Goal: Task Accomplishment & Management: Manage account settings

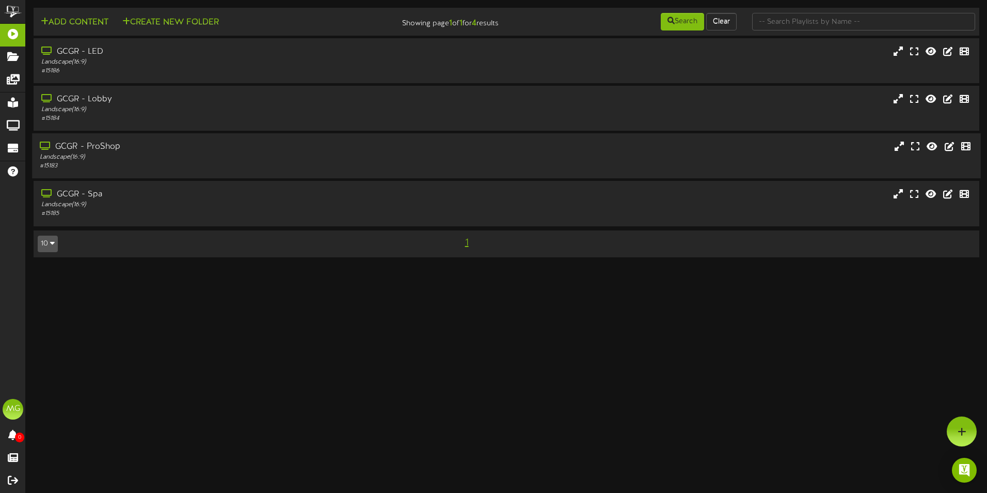
click at [118, 154] on div "Landscape ( 16:9 )" at bounding box center [230, 157] width 380 height 9
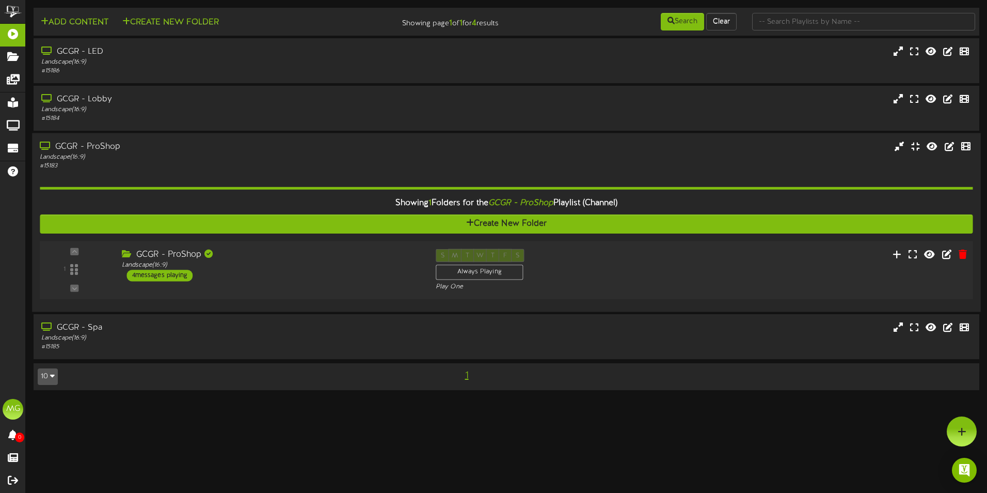
click at [677, 271] on div "1 ( 16:9" at bounding box center [506, 270] width 942 height 42
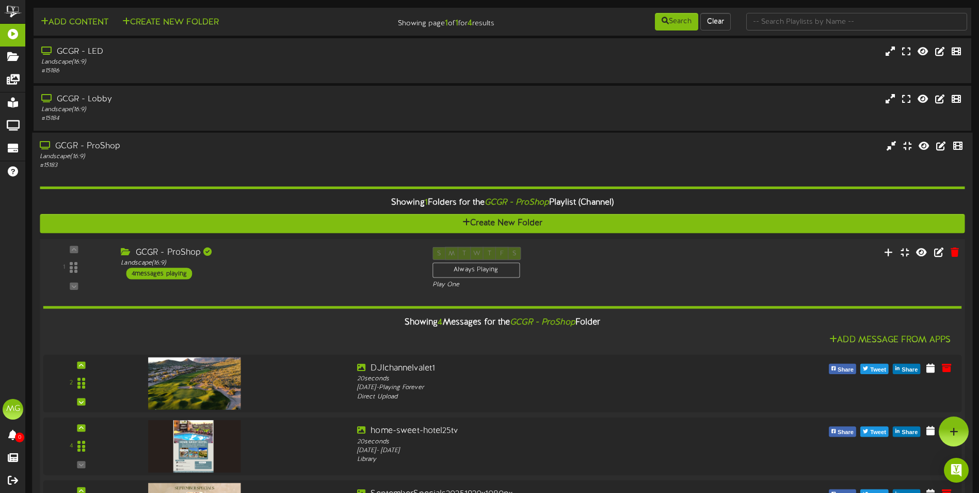
click at [251, 271] on div "GCGR - ProShop Landscape ( 16:9 ) 4 messages playing" at bounding box center [268, 263] width 311 height 33
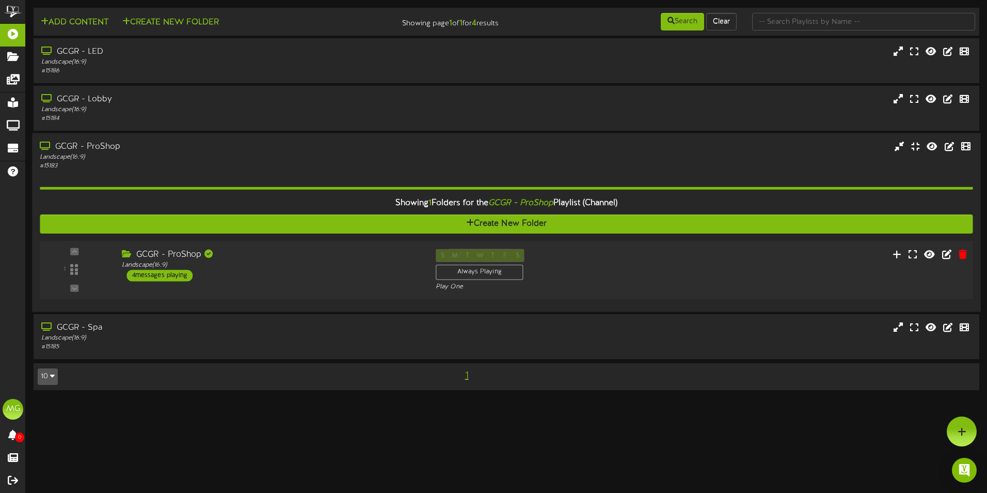
click at [251, 271] on div "GCGR - ProShop Landscape ( 16:9 ) 4 messages playing" at bounding box center [271, 265] width 314 height 33
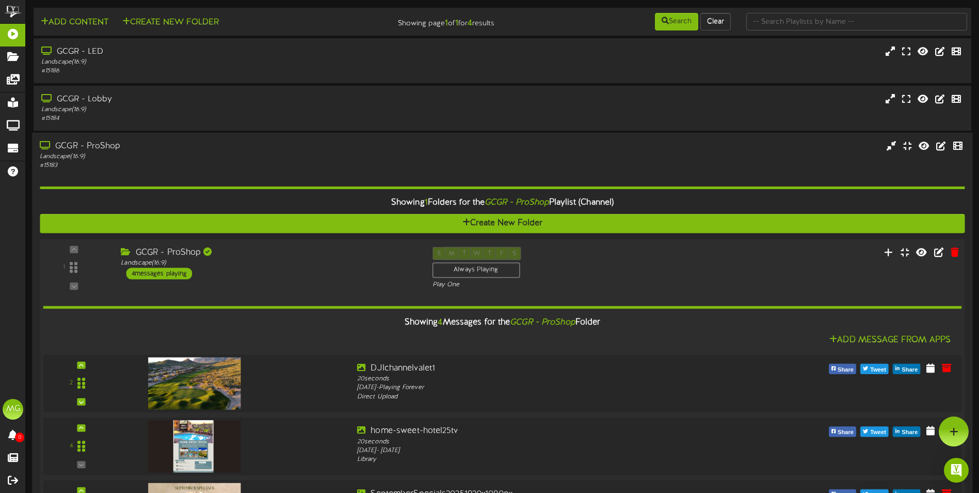
click at [251, 271] on div "GCGR - ProShop Landscape ( 16:9 ) 4 messages playing" at bounding box center [268, 263] width 311 height 33
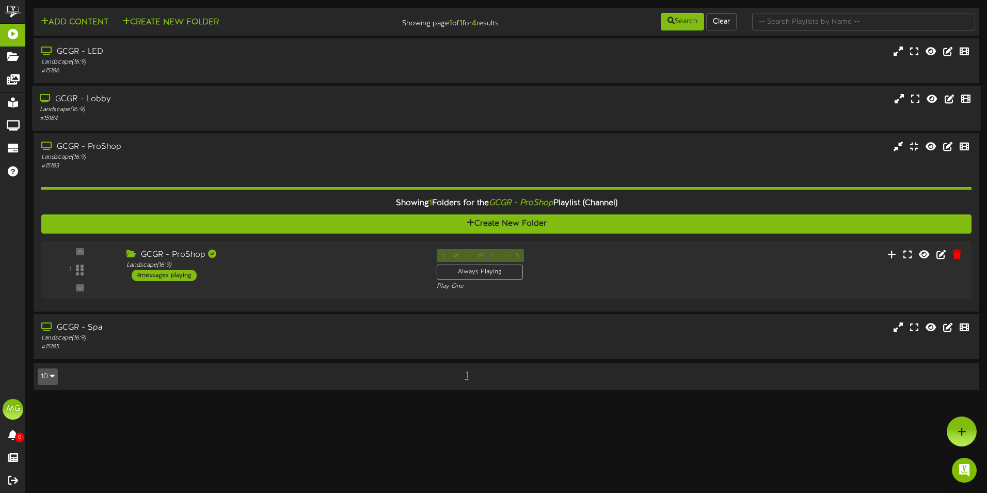
click at [174, 125] on div "GCGR - Lobby Landscape ( 16:9 ) # 15184" at bounding box center [506, 108] width 948 height 45
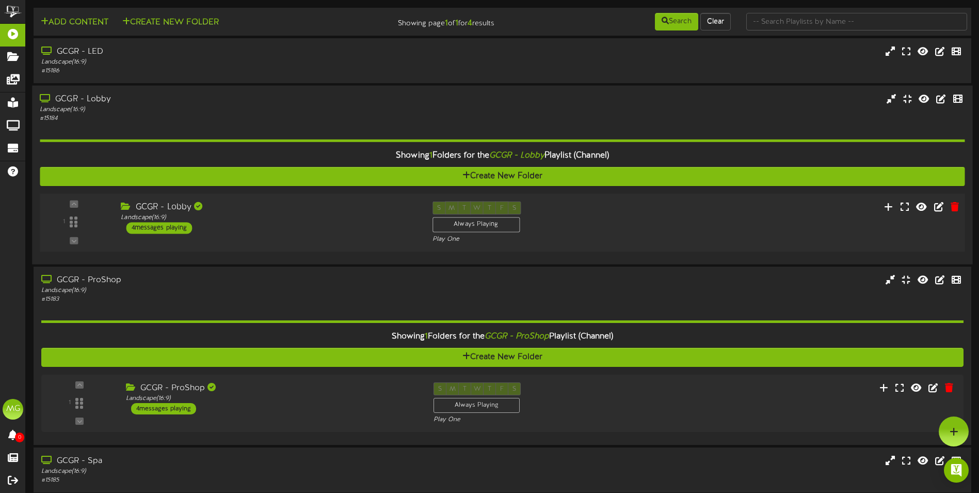
click at [252, 232] on div "GCGR - Lobby Landscape ( 16:9 ) 4 messages playing" at bounding box center [268, 217] width 311 height 33
